Goal: Information Seeking & Learning: Learn about a topic

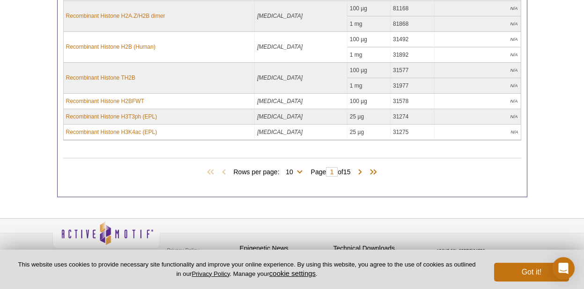
scroll to position [558, 0]
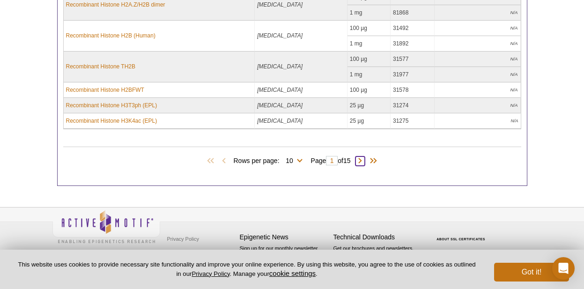
click at [365, 161] on span at bounding box center [360, 160] width 9 height 9
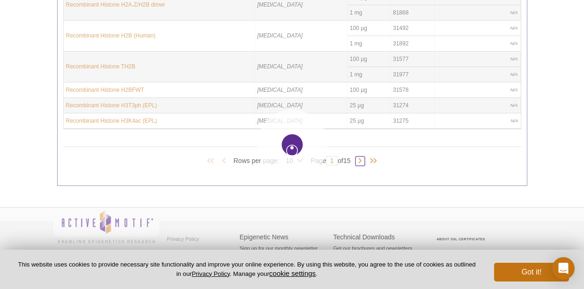
type input "2"
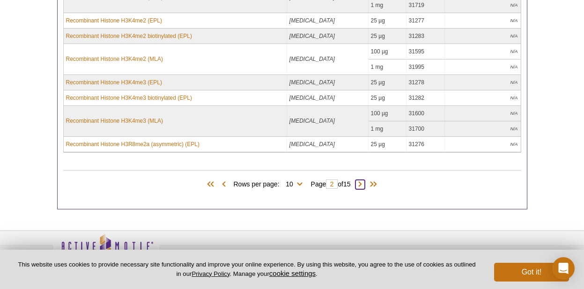
scroll to position [473, 0]
click at [222, 183] on span at bounding box center [223, 183] width 9 height 9
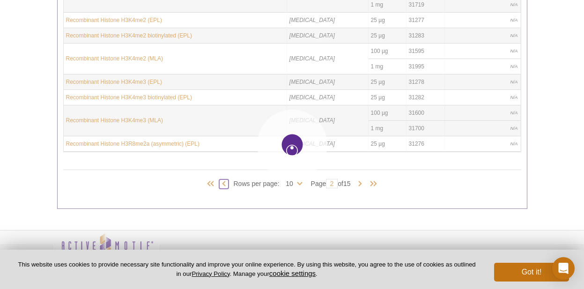
type input "1"
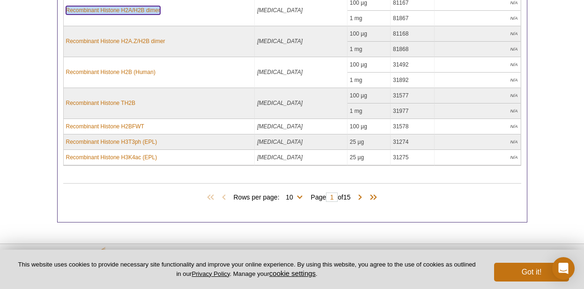
scroll to position [522, 0]
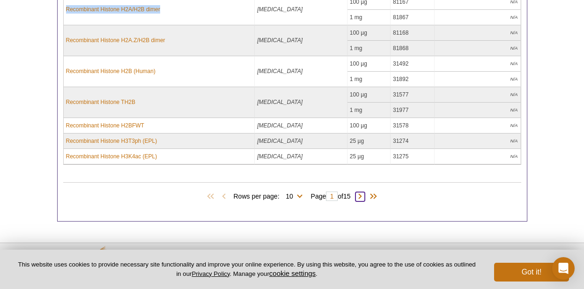
click at [361, 197] on span at bounding box center [360, 196] width 9 height 9
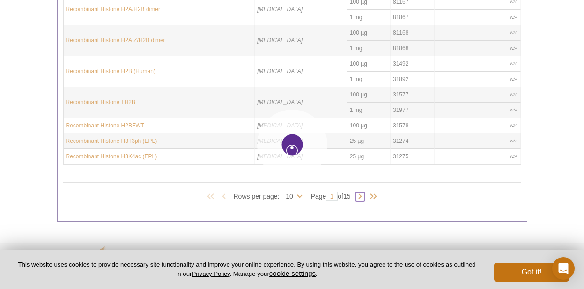
type input "2"
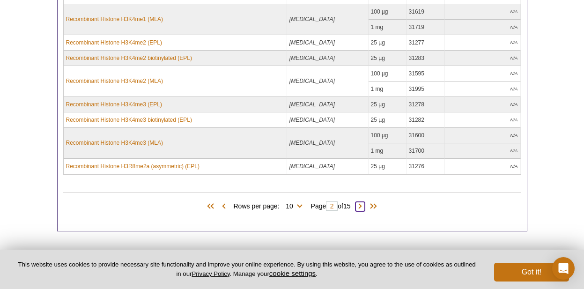
scroll to position [456, 0]
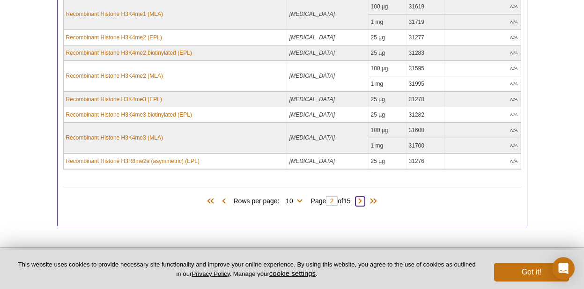
click at [365, 200] on span at bounding box center [360, 201] width 9 height 9
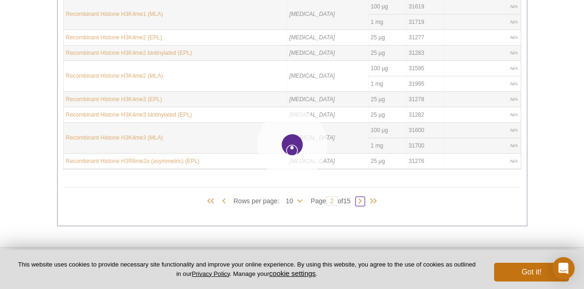
type input "3"
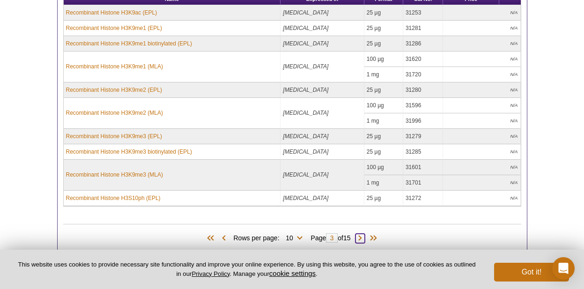
scroll to position [414, 0]
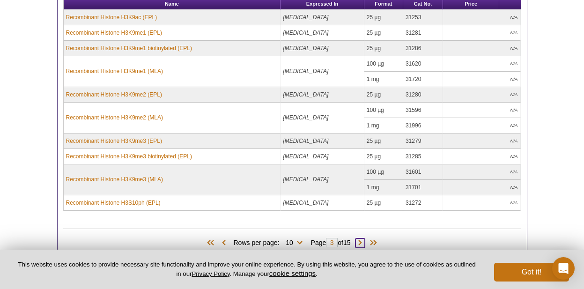
click at [362, 243] on span at bounding box center [360, 242] width 9 height 9
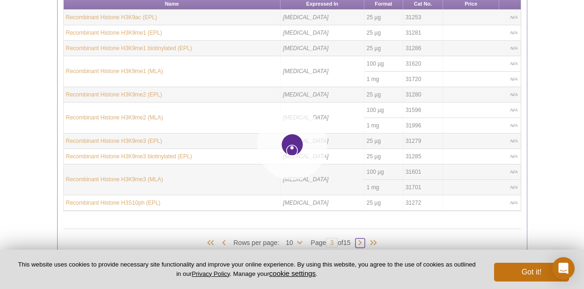
type input "4"
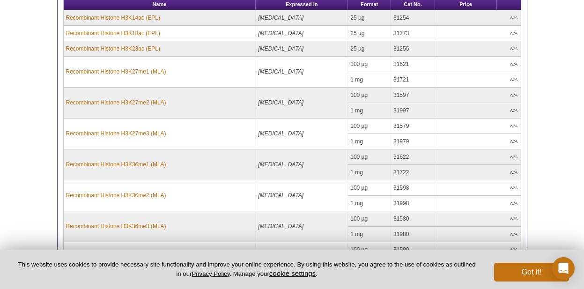
scroll to position [494, 0]
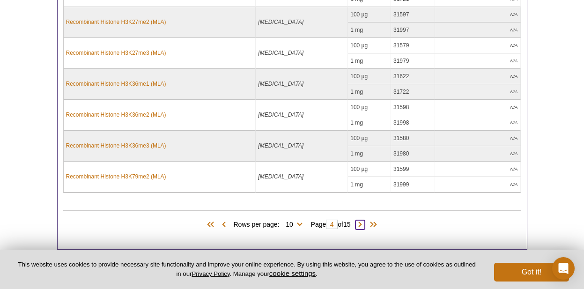
click at [364, 221] on span at bounding box center [360, 224] width 9 height 9
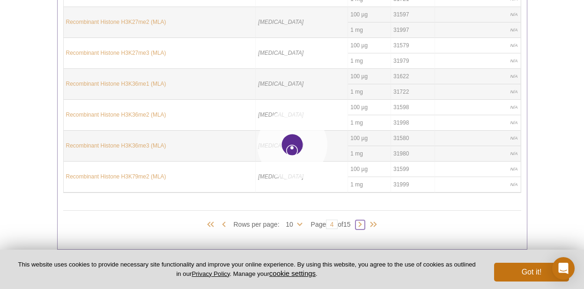
type input "5"
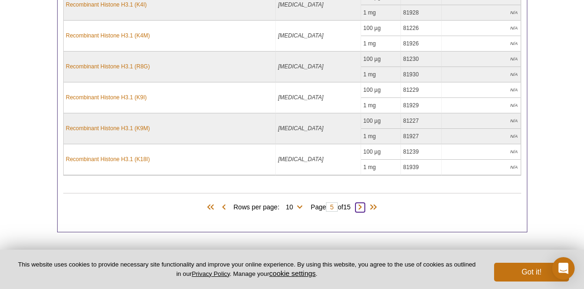
scroll to position [563, 0]
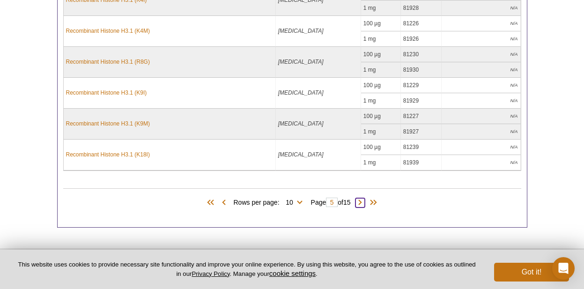
click at [365, 202] on span at bounding box center [360, 202] width 9 height 9
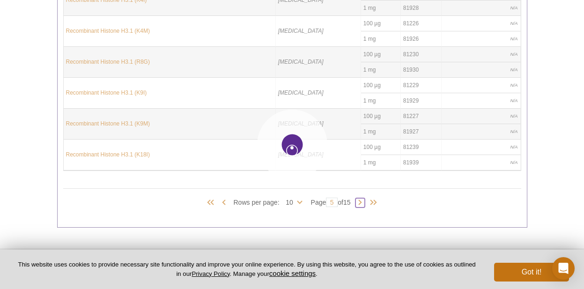
type input "6"
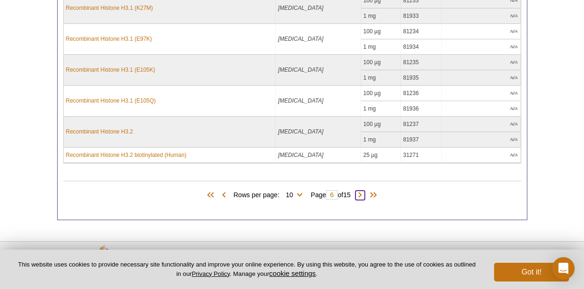
scroll to position [589, 0]
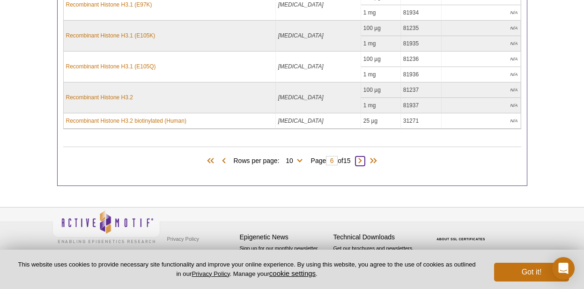
click at [365, 159] on span at bounding box center [360, 160] width 9 height 9
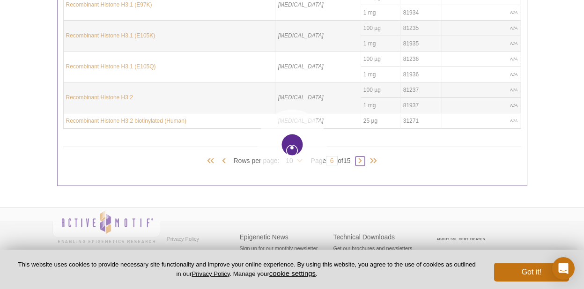
type input "7"
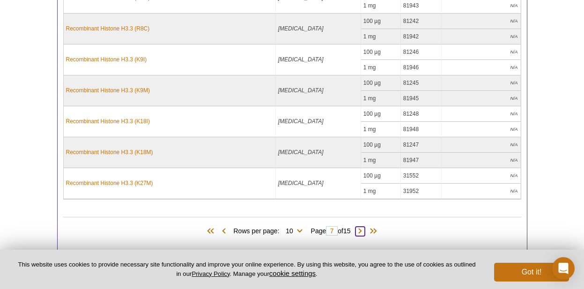
scroll to position [556, 0]
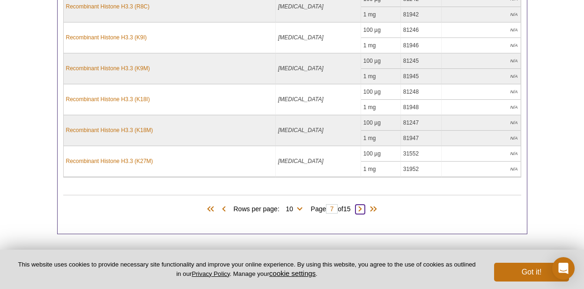
click at [362, 211] on span at bounding box center [360, 209] width 9 height 9
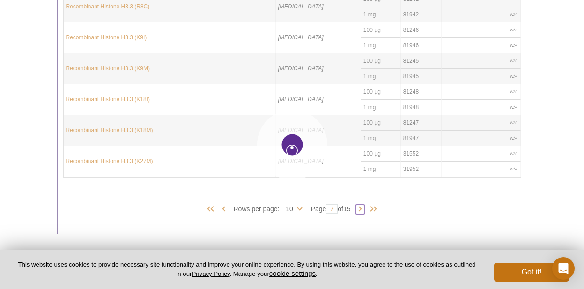
type input "8"
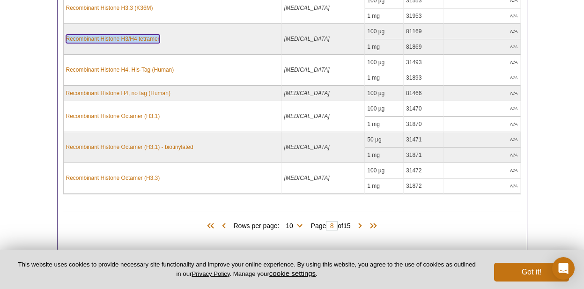
scroll to position [589, 0]
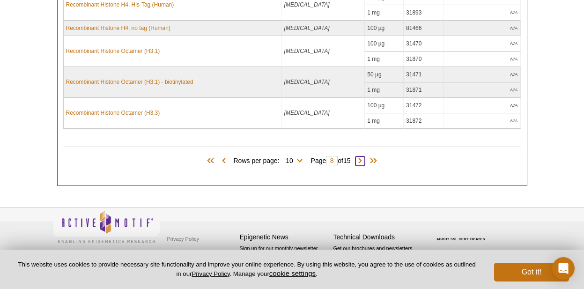
click at [365, 161] on span at bounding box center [360, 160] width 9 height 9
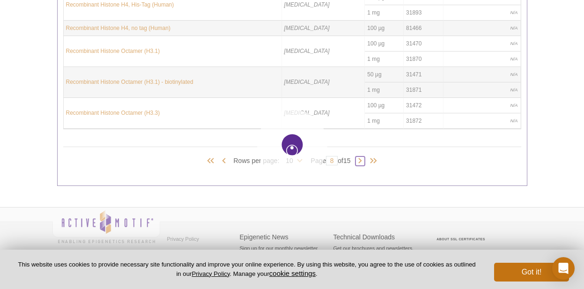
type input "9"
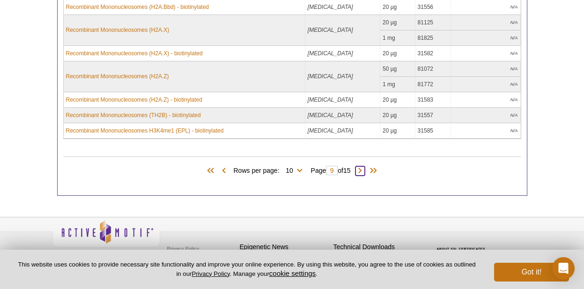
scroll to position [520, 0]
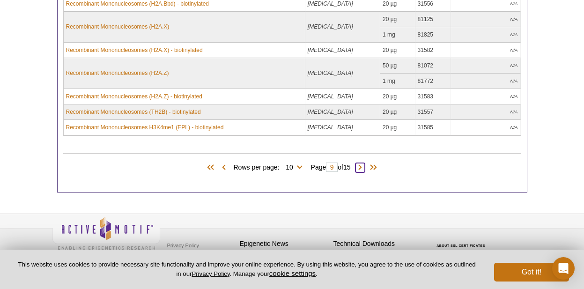
click at [364, 167] on span at bounding box center [360, 167] width 9 height 9
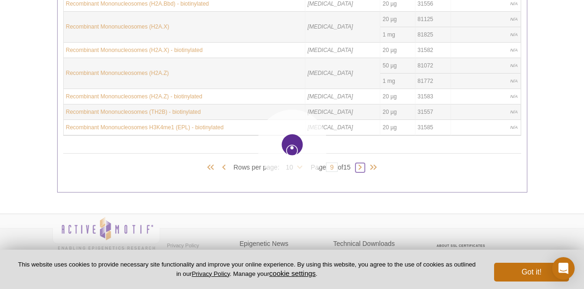
type input "10"
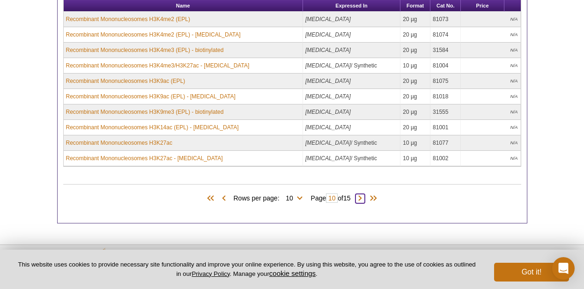
scroll to position [413, 0]
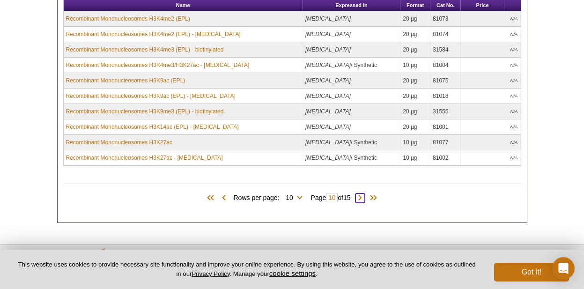
click at [364, 197] on span at bounding box center [360, 197] width 9 height 9
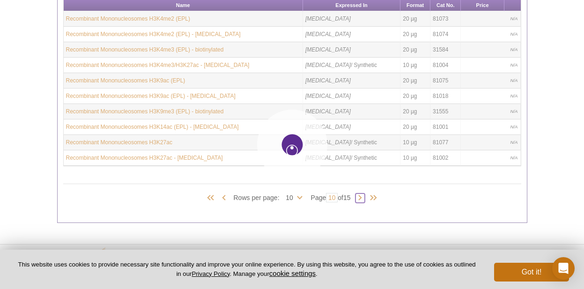
type input "11"
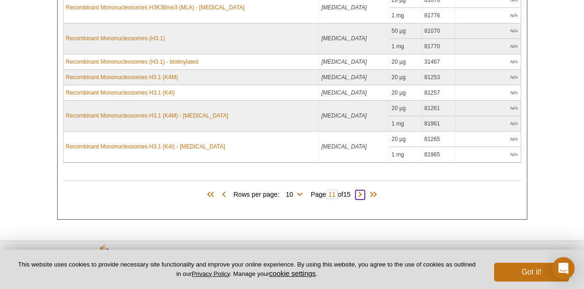
scroll to position [526, 0]
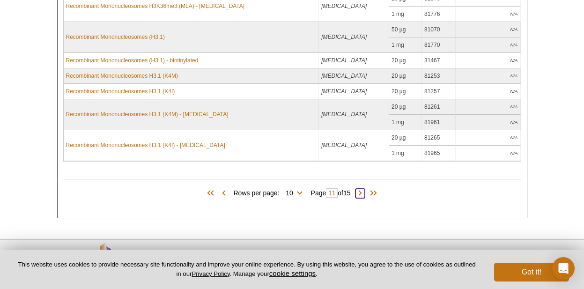
click at [363, 196] on span at bounding box center [360, 193] width 9 height 9
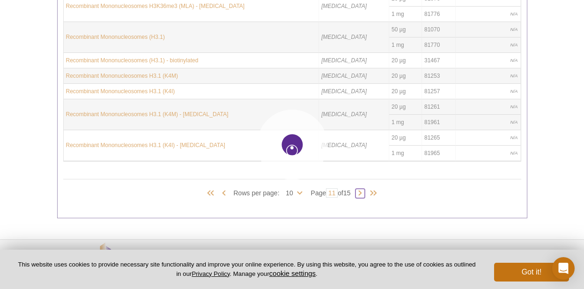
type input "12"
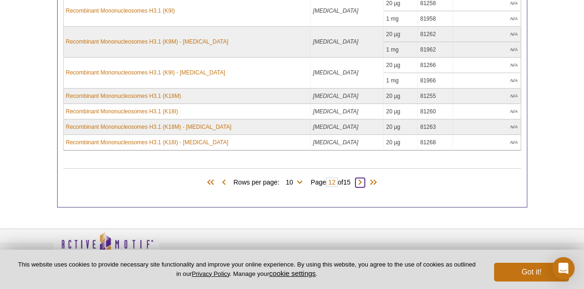
scroll to position [523, 0]
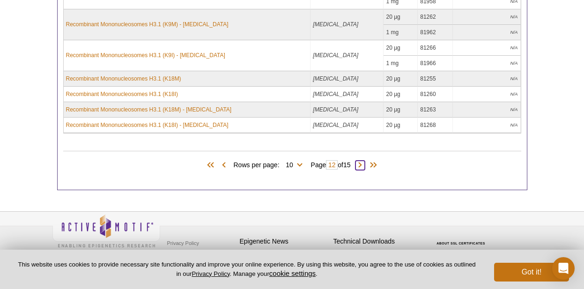
click at [364, 167] on span at bounding box center [360, 165] width 9 height 9
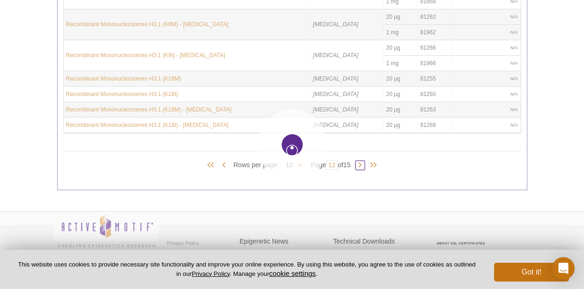
type input "13"
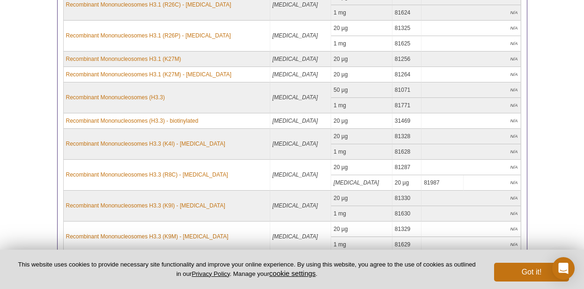
scroll to position [434, 0]
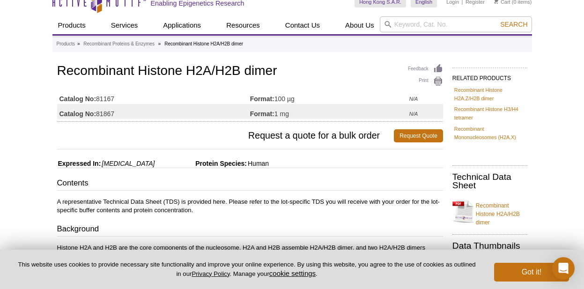
scroll to position [15, 0]
